Goal: Obtain resource: Obtain resource

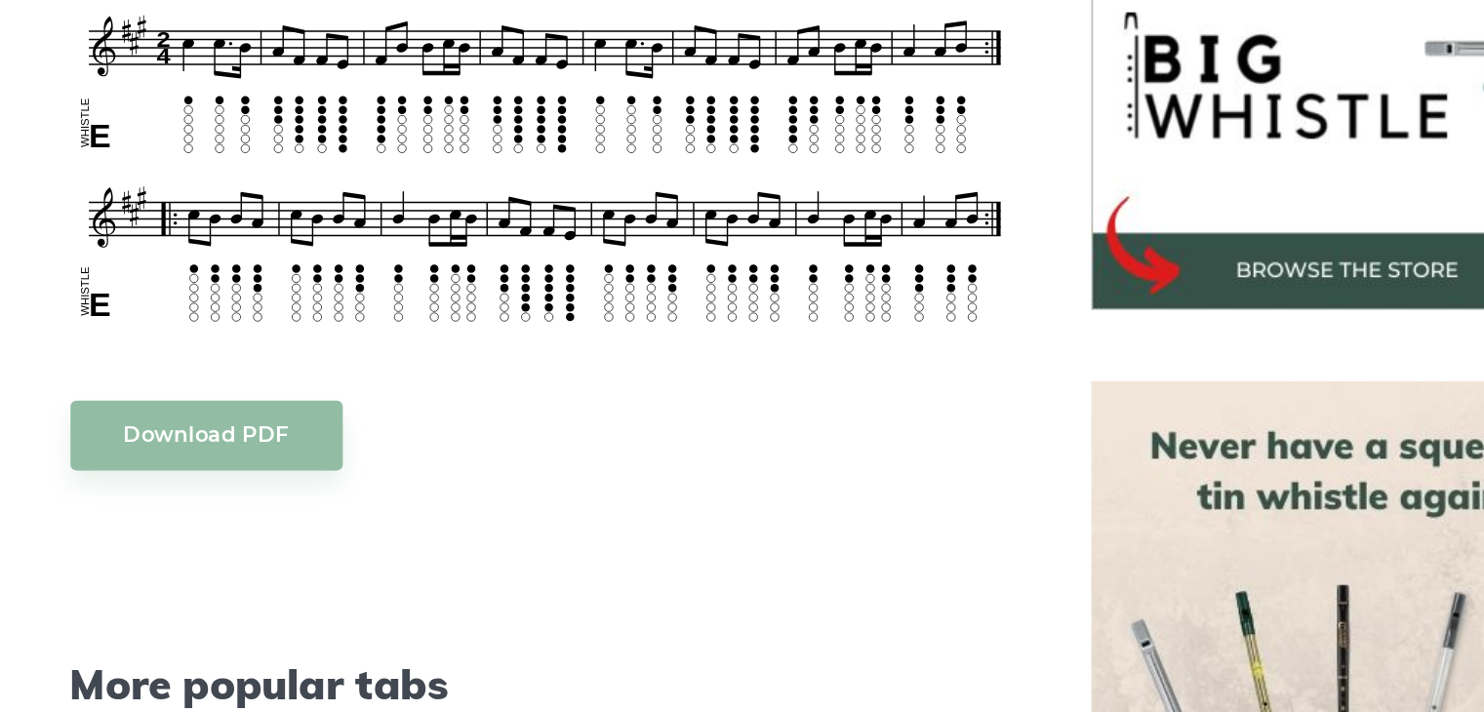
scroll to position [541, 0]
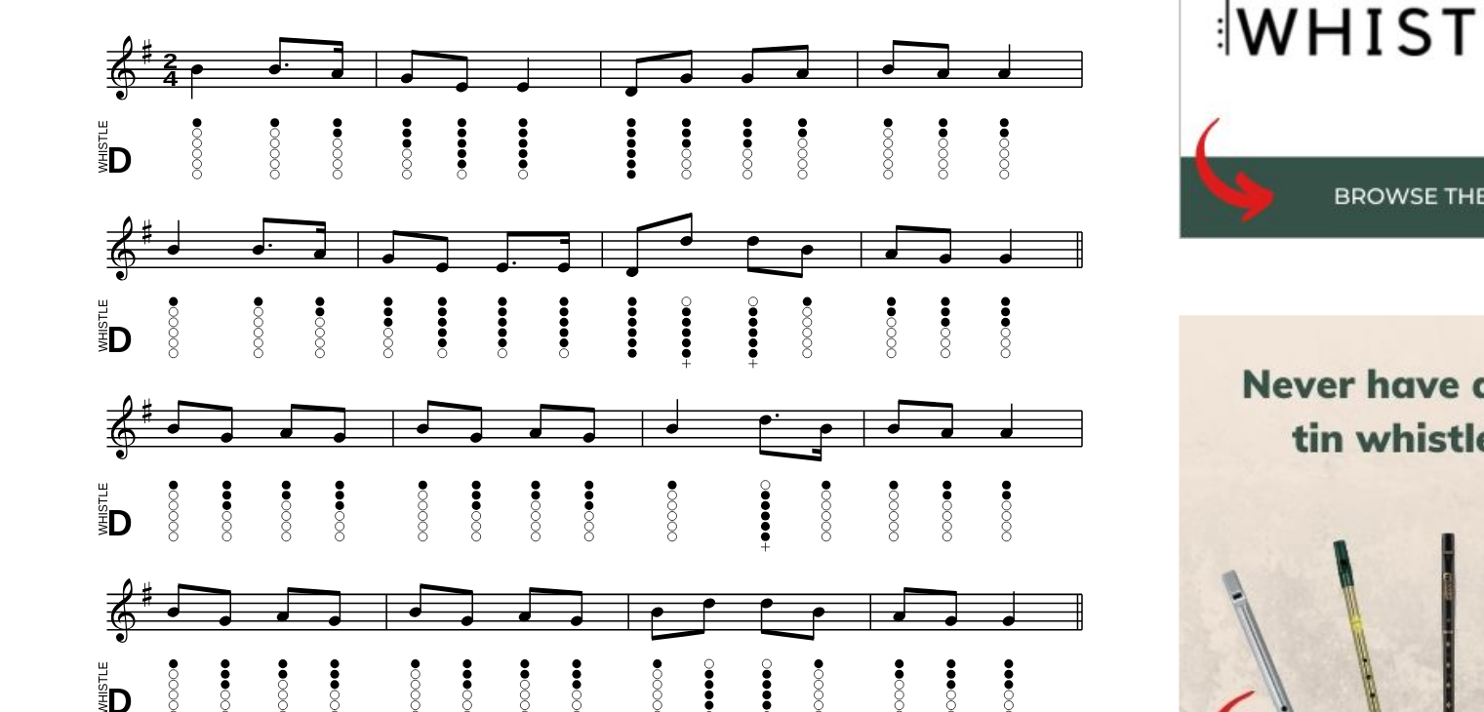
scroll to position [616, 0]
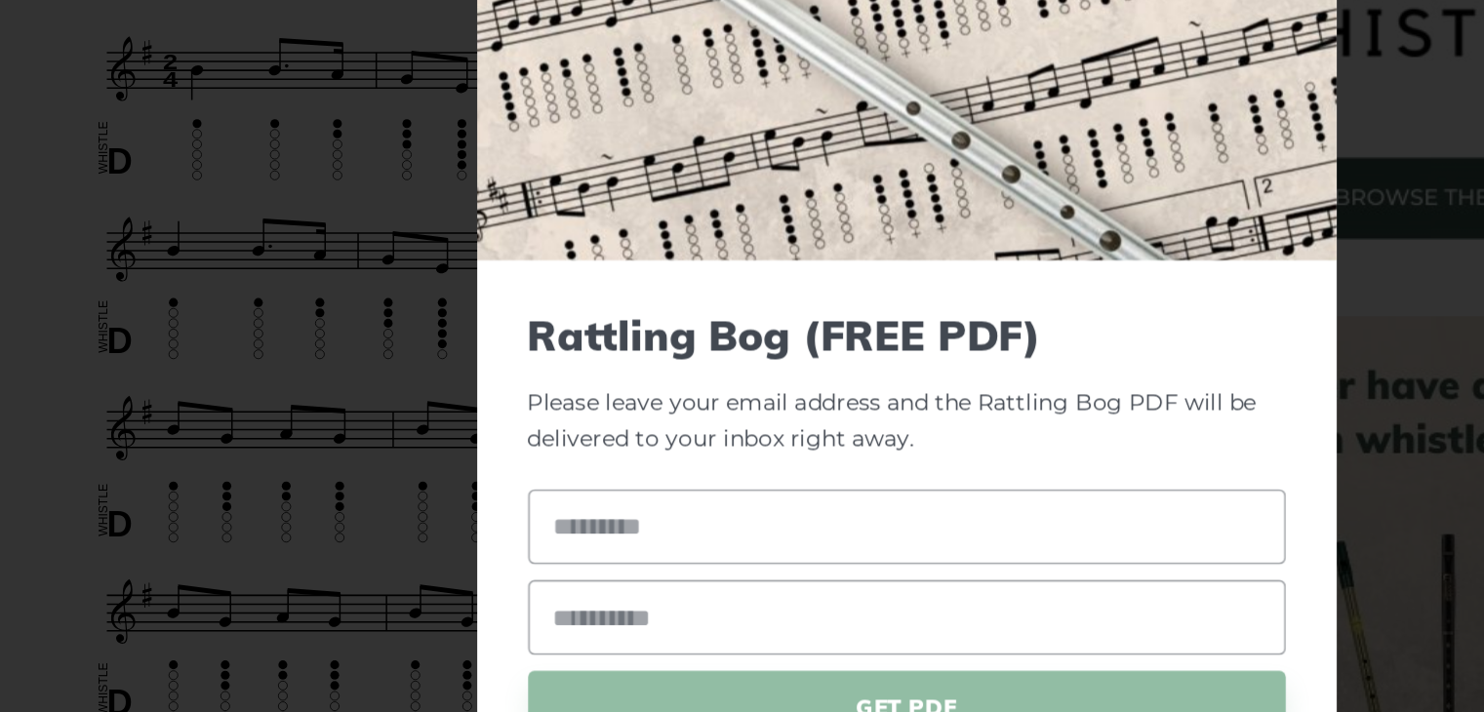
click at [498, 358] on div "Rattling Bog (FREE PDF) Please leave your email address and the Rattling Bog PD…" at bounding box center [742, 478] width 527 height 373
click at [496, 358] on div "Rattling Bog (FREE PDF) Please leave your email address and the Rattling Bog PD…" at bounding box center [742, 478] width 527 height 373
click at [407, 389] on div "× Rattling Bog (FREE PDF) Please leave your email address and the Rattling Bog …" at bounding box center [742, 356] width 1484 height 712
click at [419, 407] on div "× Rattling Bog (FREE PDF) Please leave your email address and the Rattling Bog …" at bounding box center [742, 356] width 1484 height 712
click at [276, 192] on div "× Rattling Bog (FREE PDF) Please leave your email address and the Rattling Bog …" at bounding box center [742, 356] width 1484 height 712
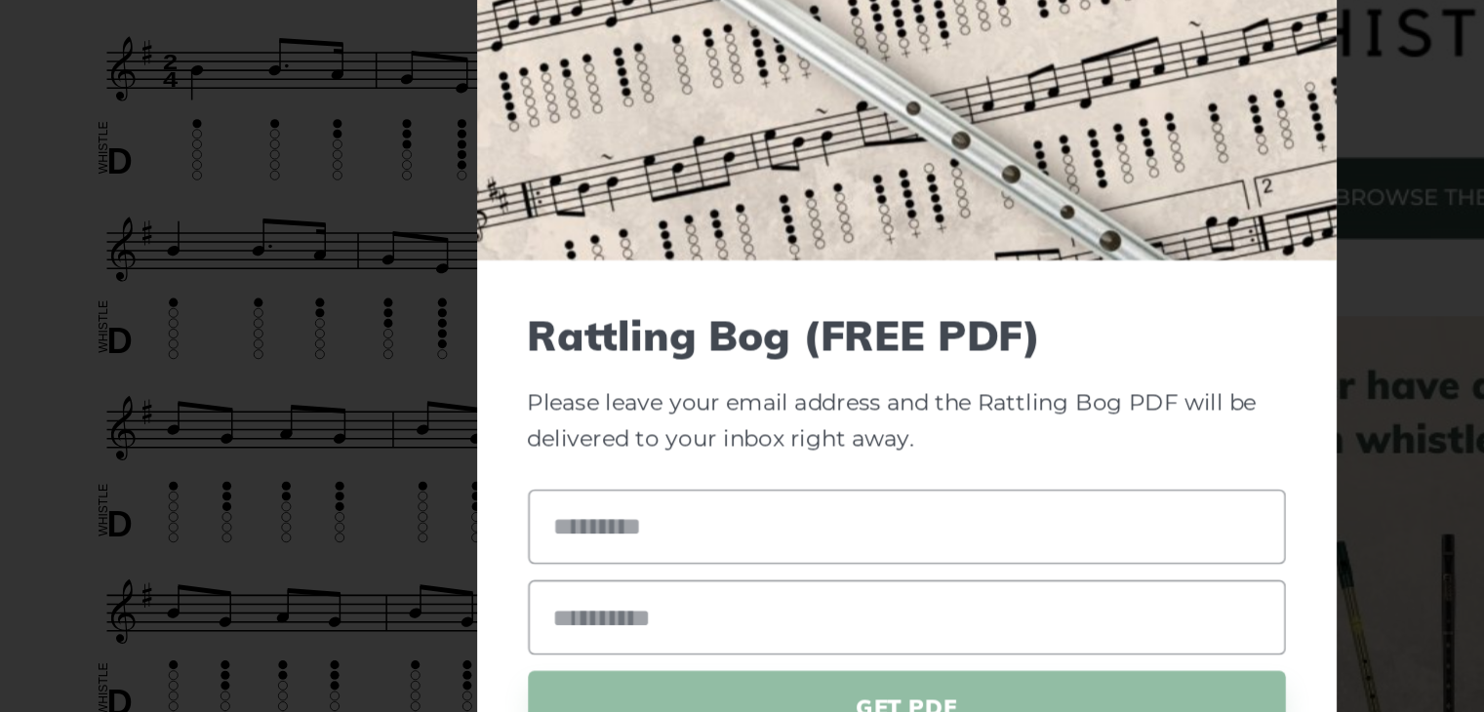
drag, startPoint x: 908, startPoint y: 404, endPoint x: 966, endPoint y: 439, distance: 67.4
click at [966, 439] on form "Rattling Bog (FREE PDF) Please leave your email address and the Rattling Bog PD…" at bounding box center [742, 478] width 464 height 310
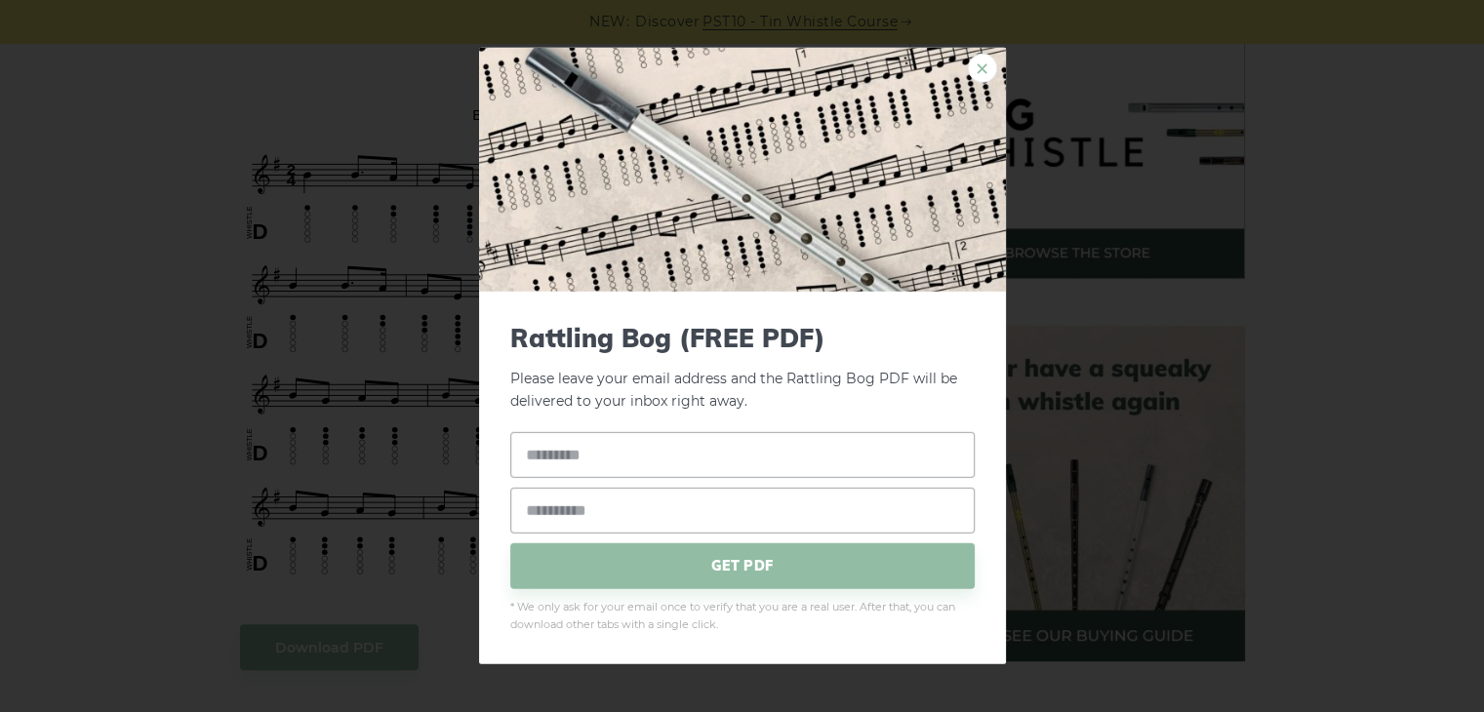
click at [979, 68] on link "×" at bounding box center [982, 68] width 29 height 29
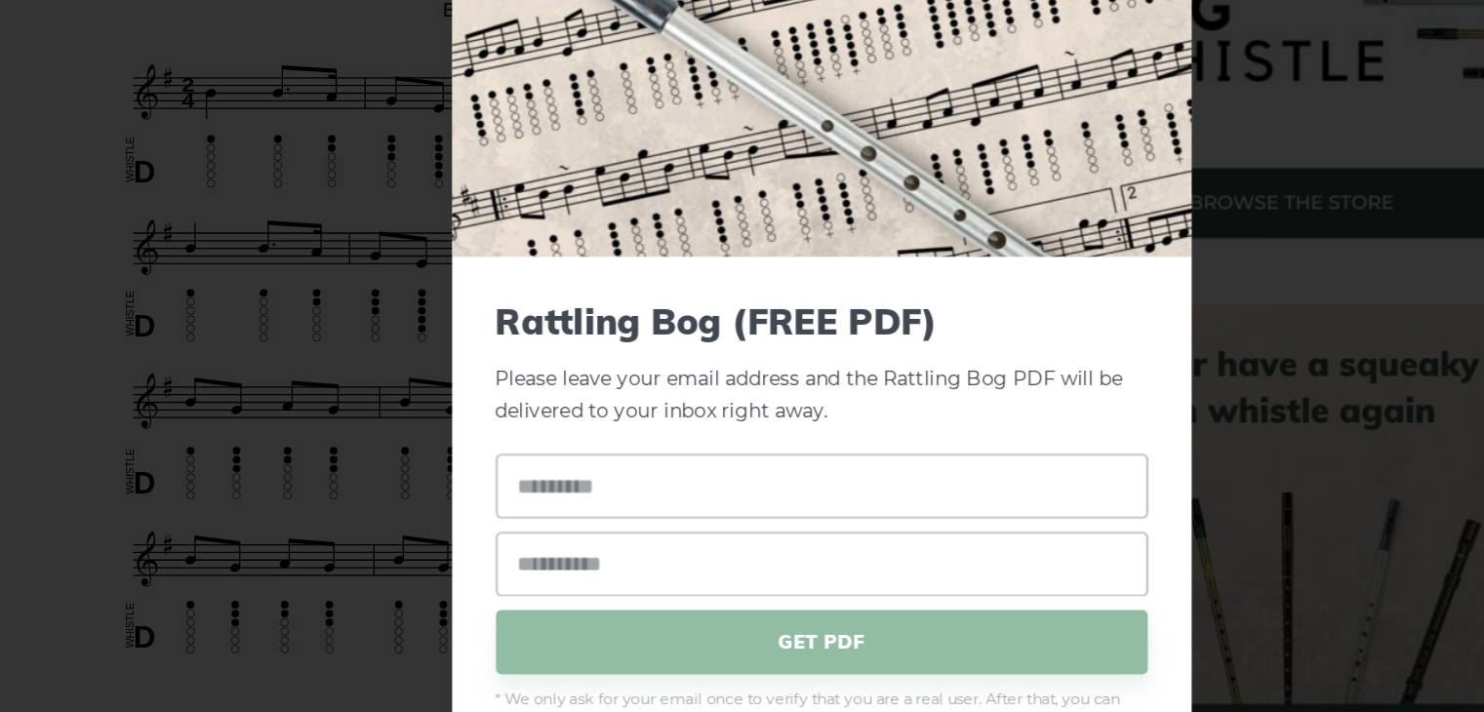
click at [415, 436] on div "× Rattling Bog (FREE PDF) Please leave your email address and the Rattling Bog …" at bounding box center [742, 356] width 1484 height 712
click at [415, 425] on div "× Rattling Bog (FREE PDF) Please leave your email address and the Rattling Bog …" at bounding box center [742, 356] width 1484 height 712
click at [420, 447] on div "× Rattling Bog (FREE PDF) Please leave your email address and the Rattling Bog …" at bounding box center [742, 356] width 1484 height 712
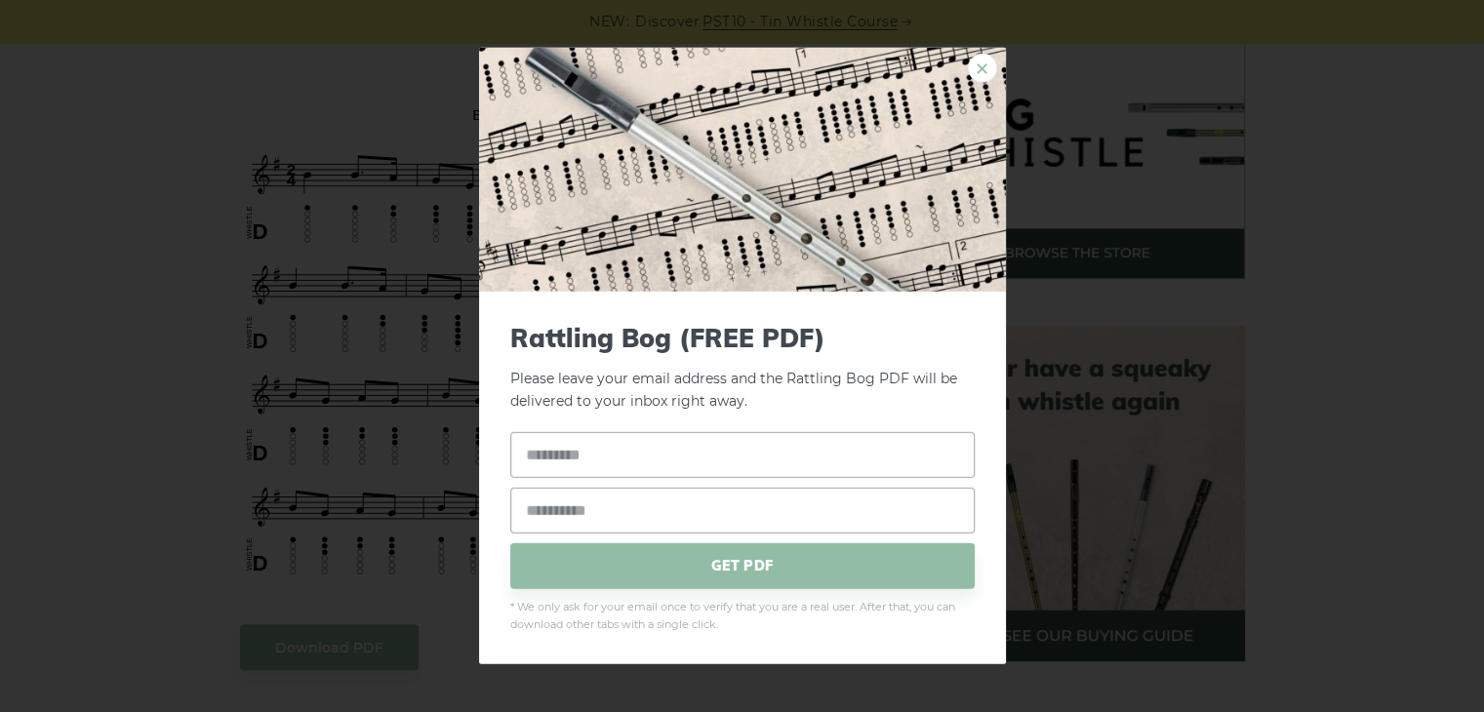
click at [975, 64] on link "×" at bounding box center [982, 68] width 29 height 29
